Goal: Check status

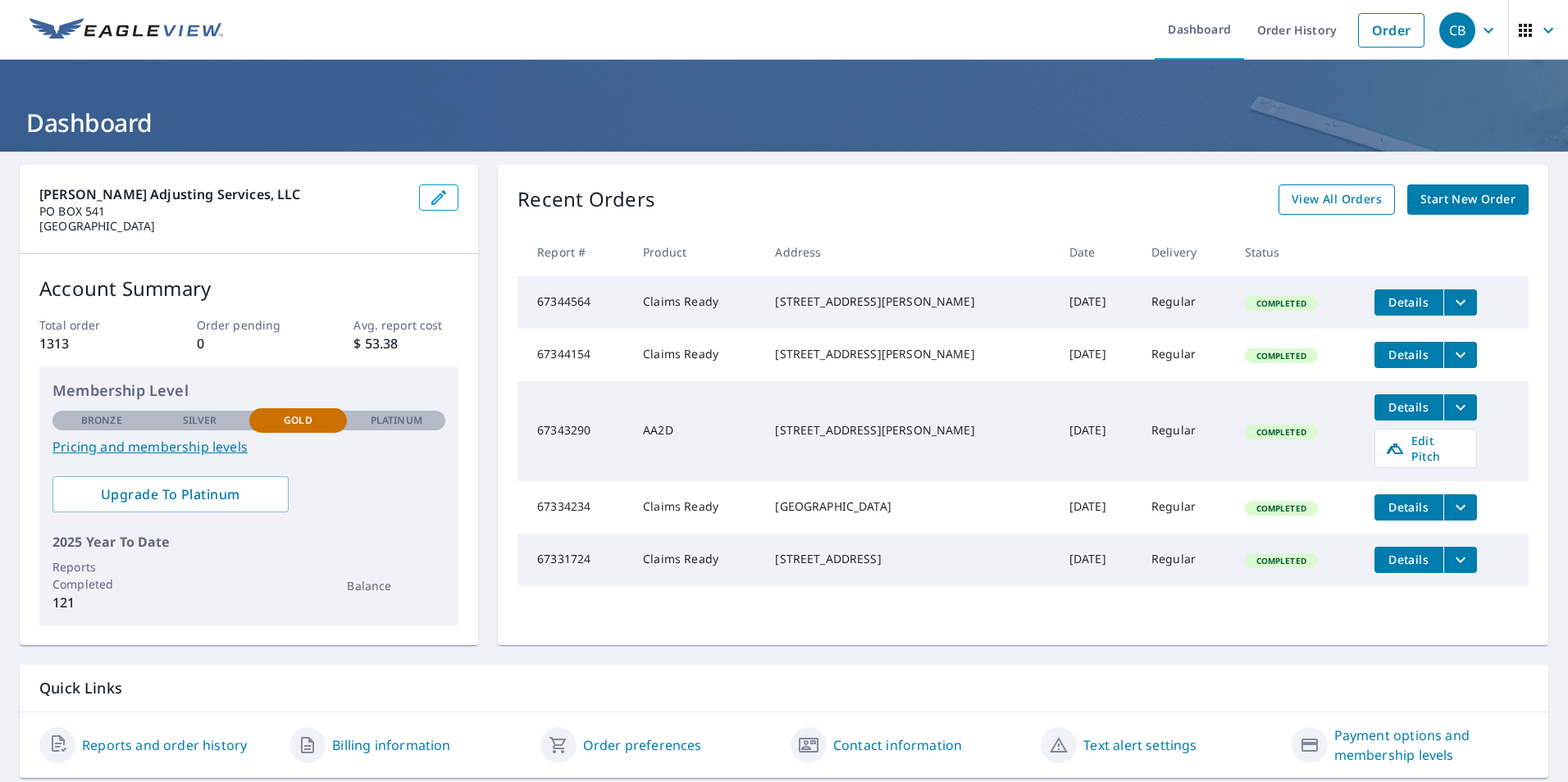
click at [1311, 208] on span "View All Orders" at bounding box center [1336, 199] width 90 height 20
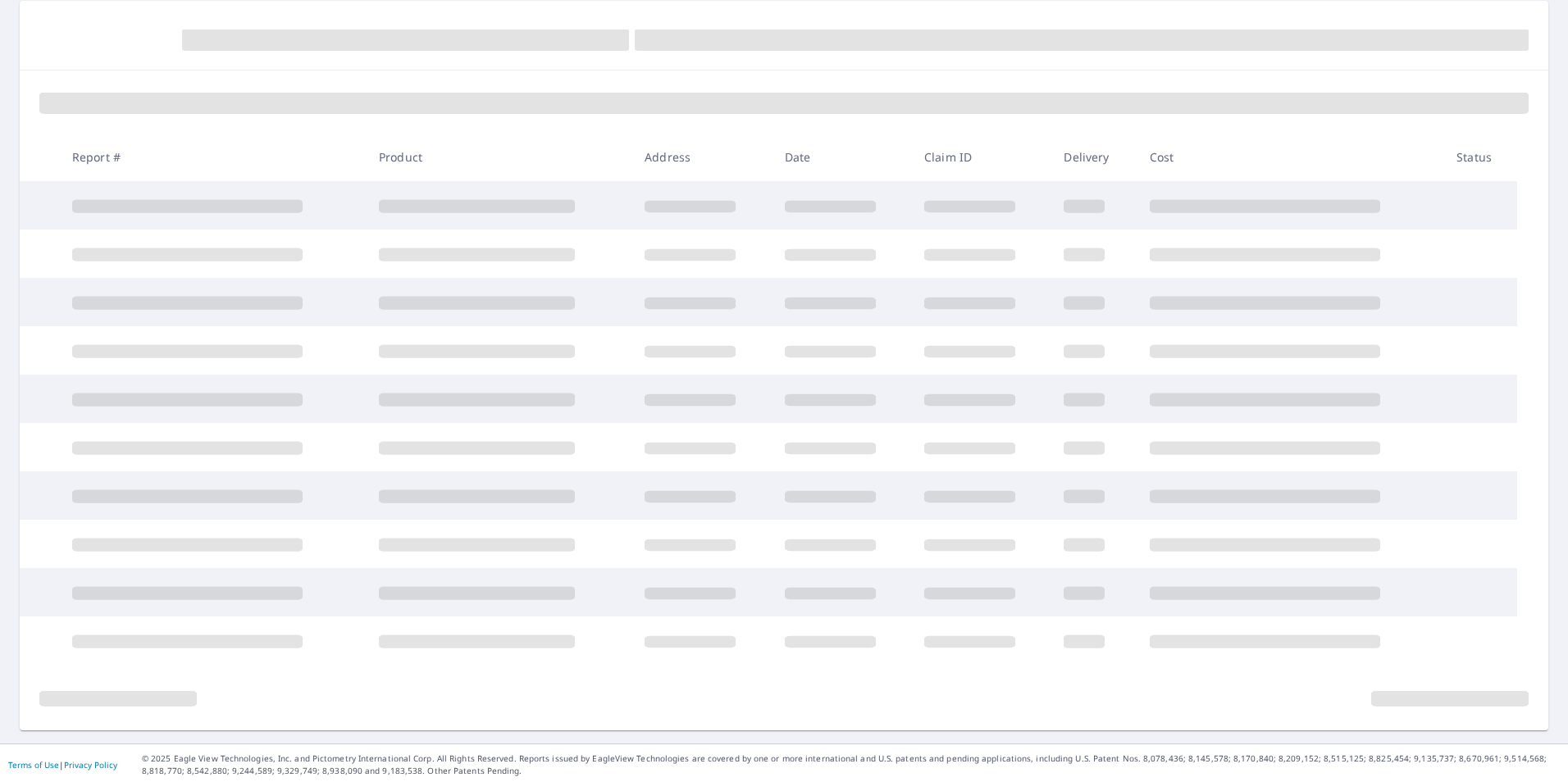
scroll to position [167, 0]
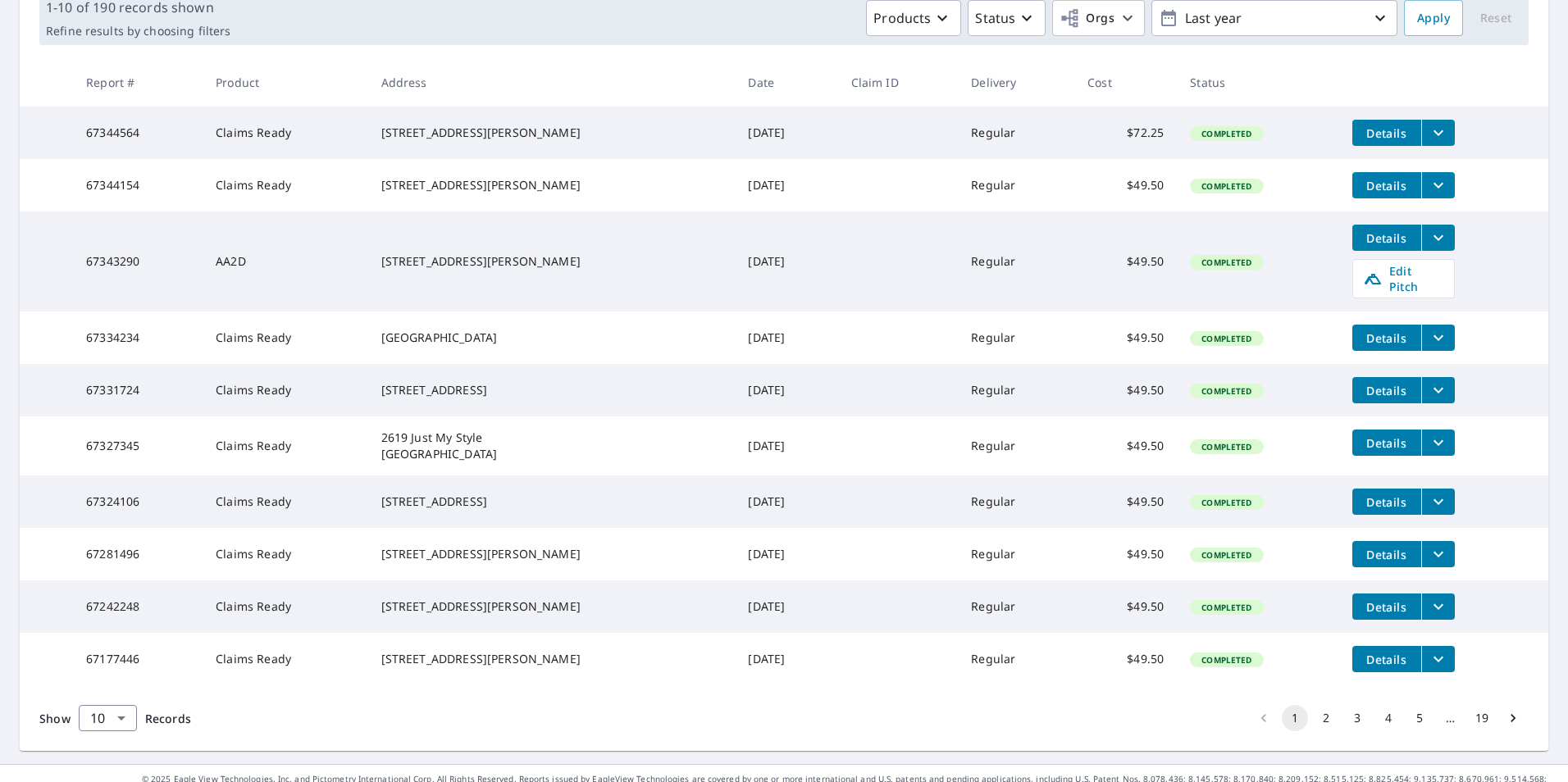
scroll to position [322, 0]
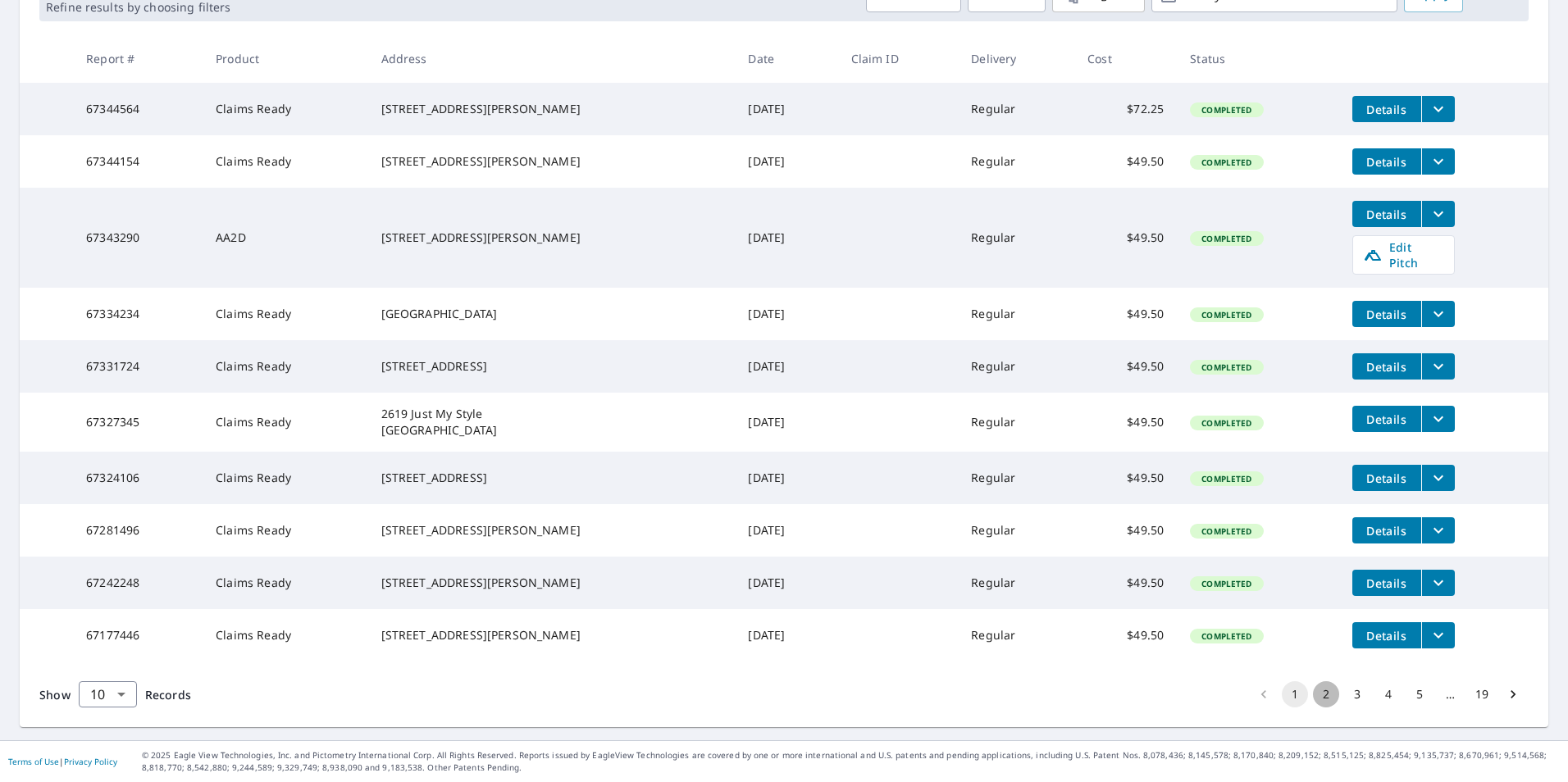
click at [1313, 692] on button "2" at bounding box center [1326, 695] width 27 height 27
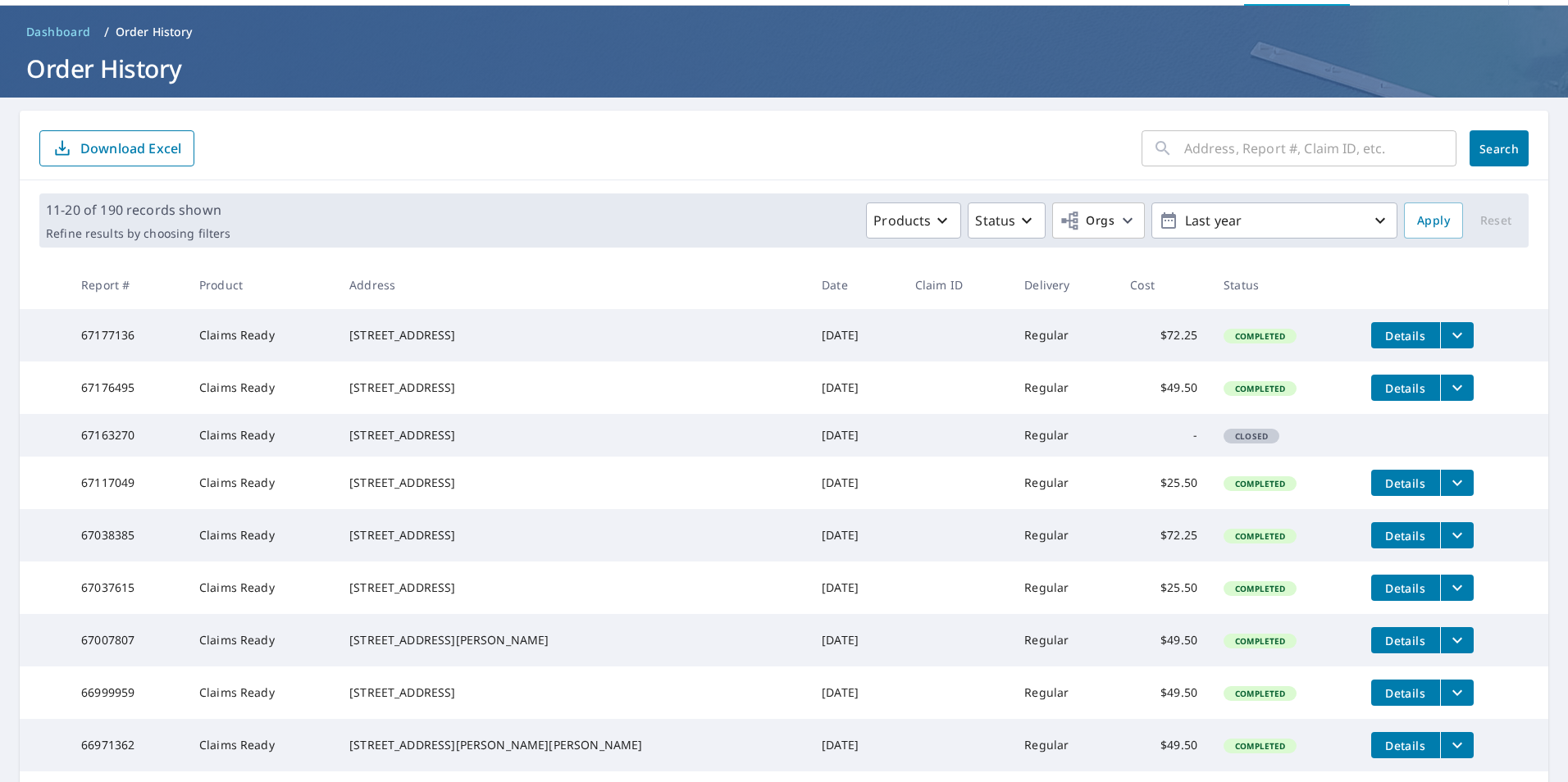
scroll to position [82, 0]
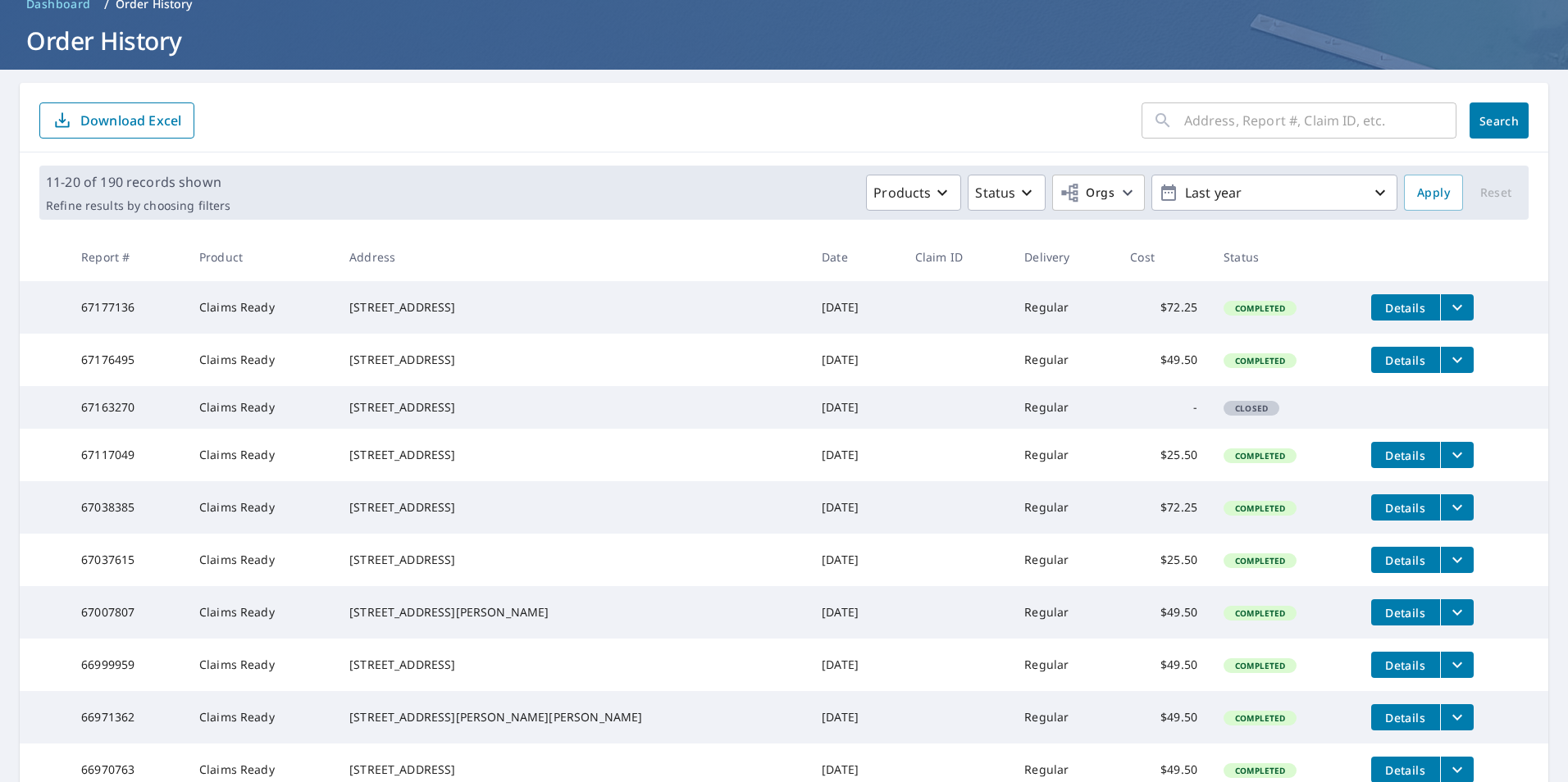
click at [1011, 429] on td "Regular" at bounding box center [1064, 407] width 106 height 42
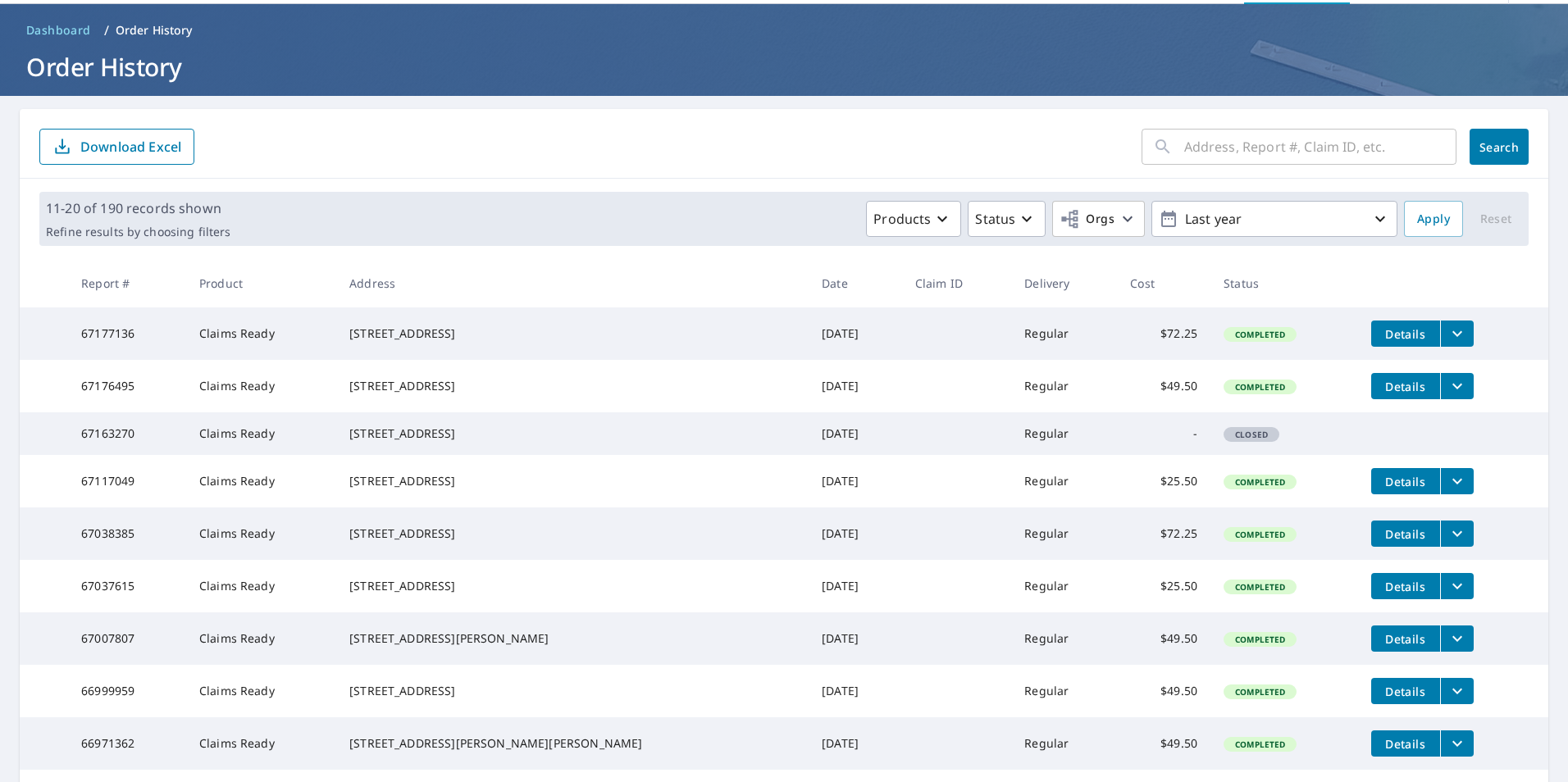
scroll to position [46, 0]
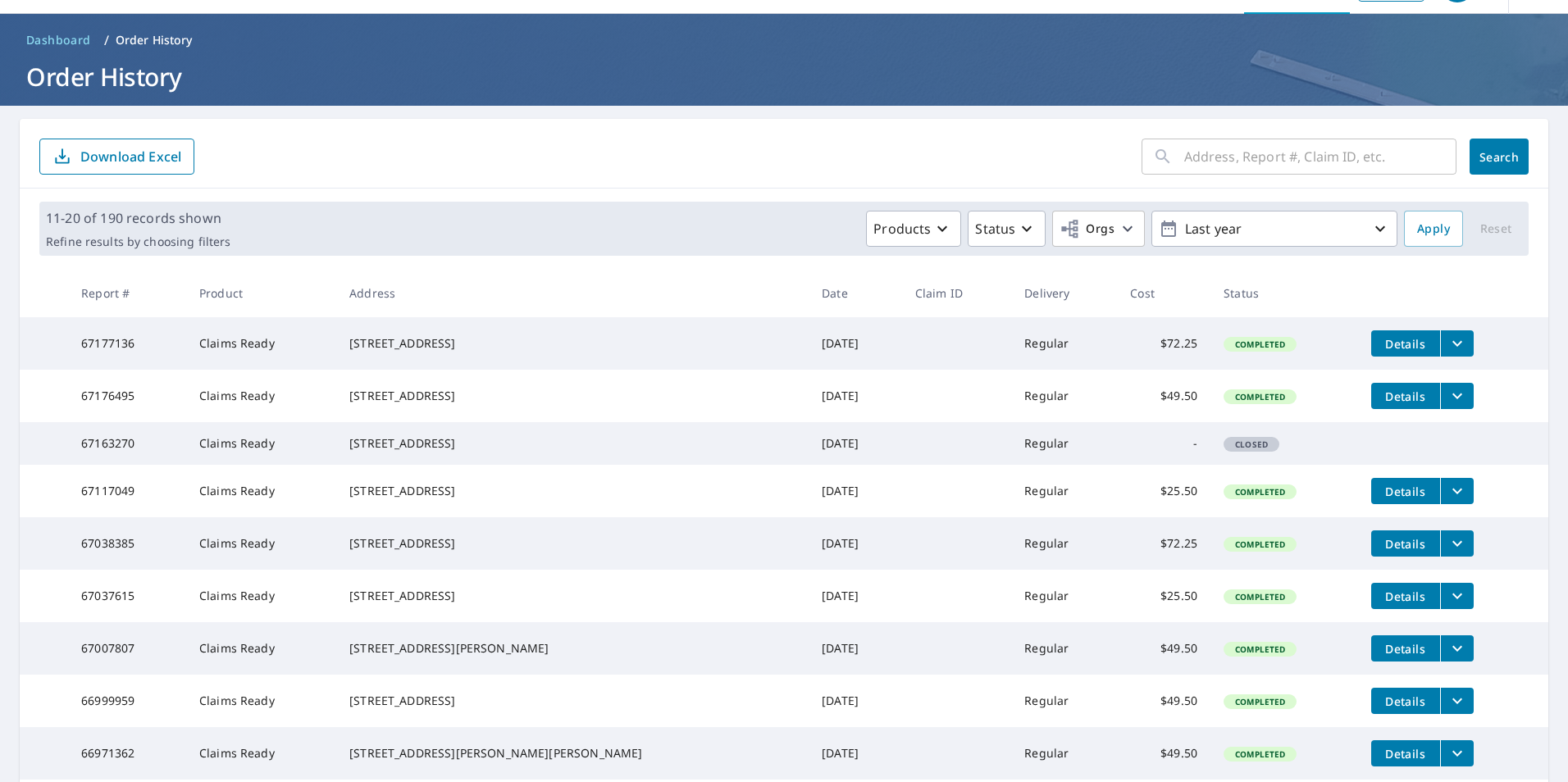
click at [236, 460] on td "Claims Ready" at bounding box center [262, 444] width 150 height 42
click at [127, 462] on td "67163270" at bounding box center [127, 444] width 118 height 42
